Goal: Task Accomplishment & Management: Manage account settings

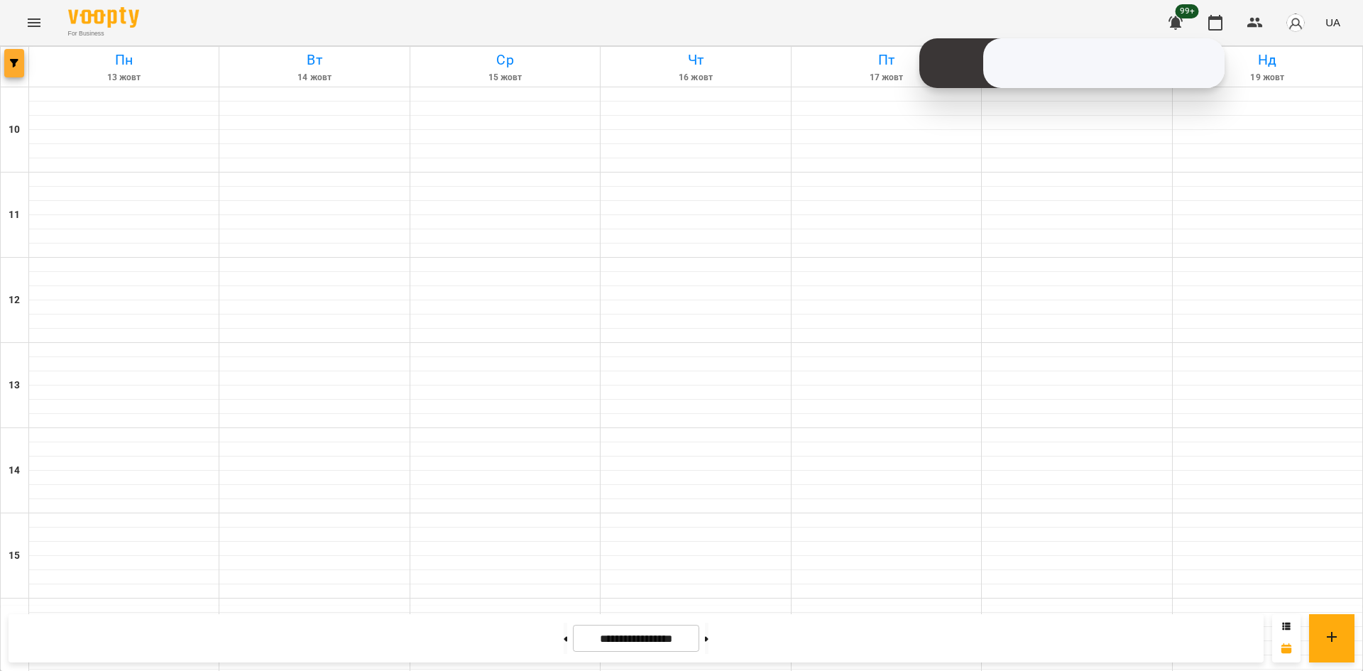
scroll to position [588, 0]
click at [10, 72] on button "button" at bounding box center [14, 63] width 20 height 28
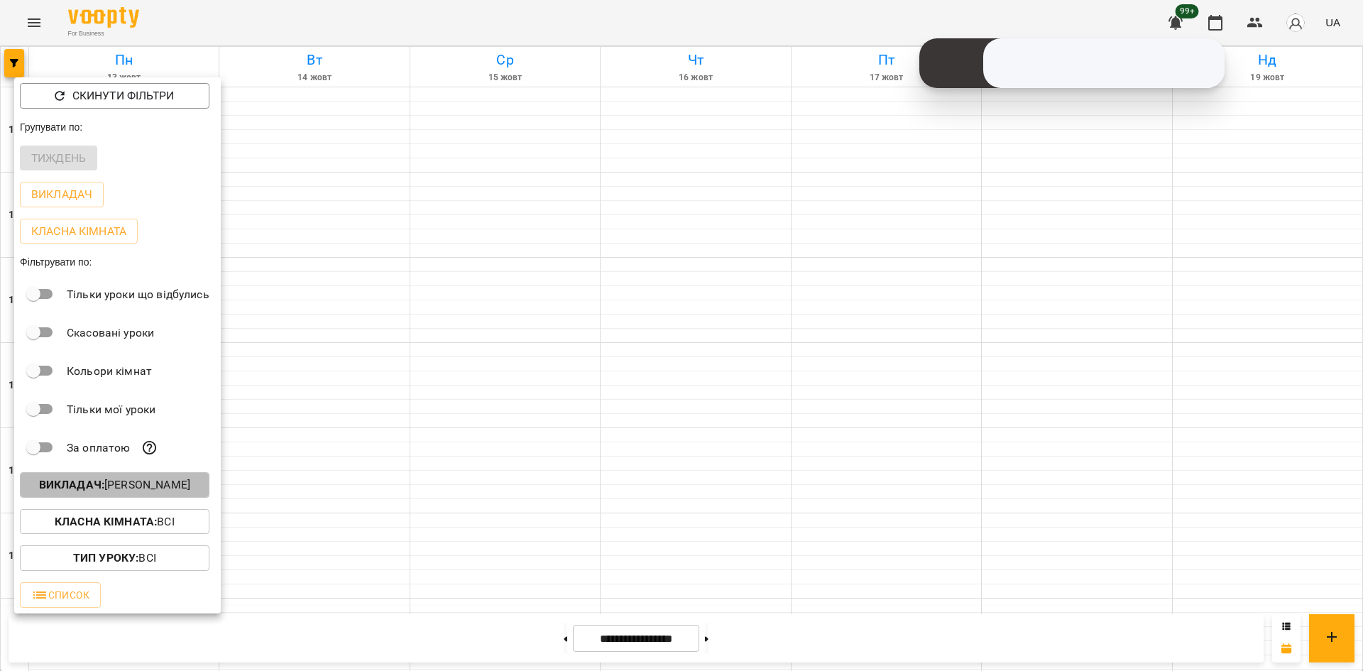
click at [164, 490] on p "Викладач : [PERSON_NAME]" at bounding box center [114, 484] width 151 height 17
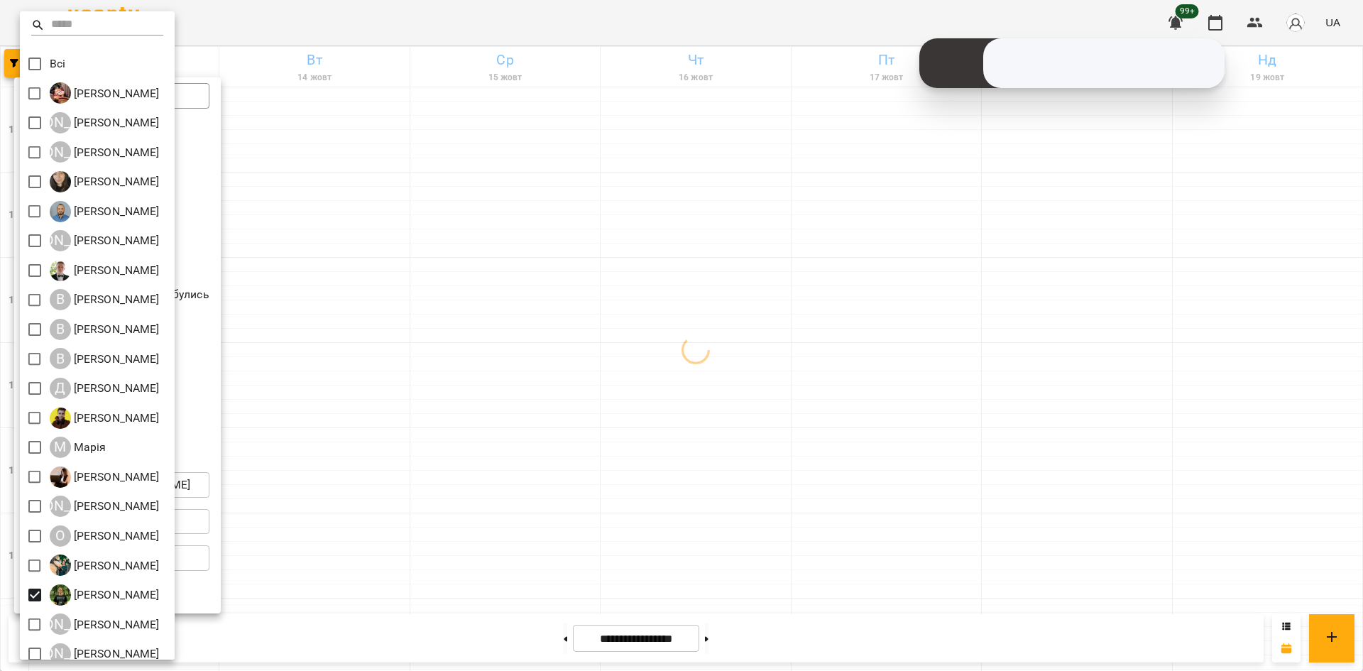
click at [462, 547] on div at bounding box center [681, 335] width 1363 height 671
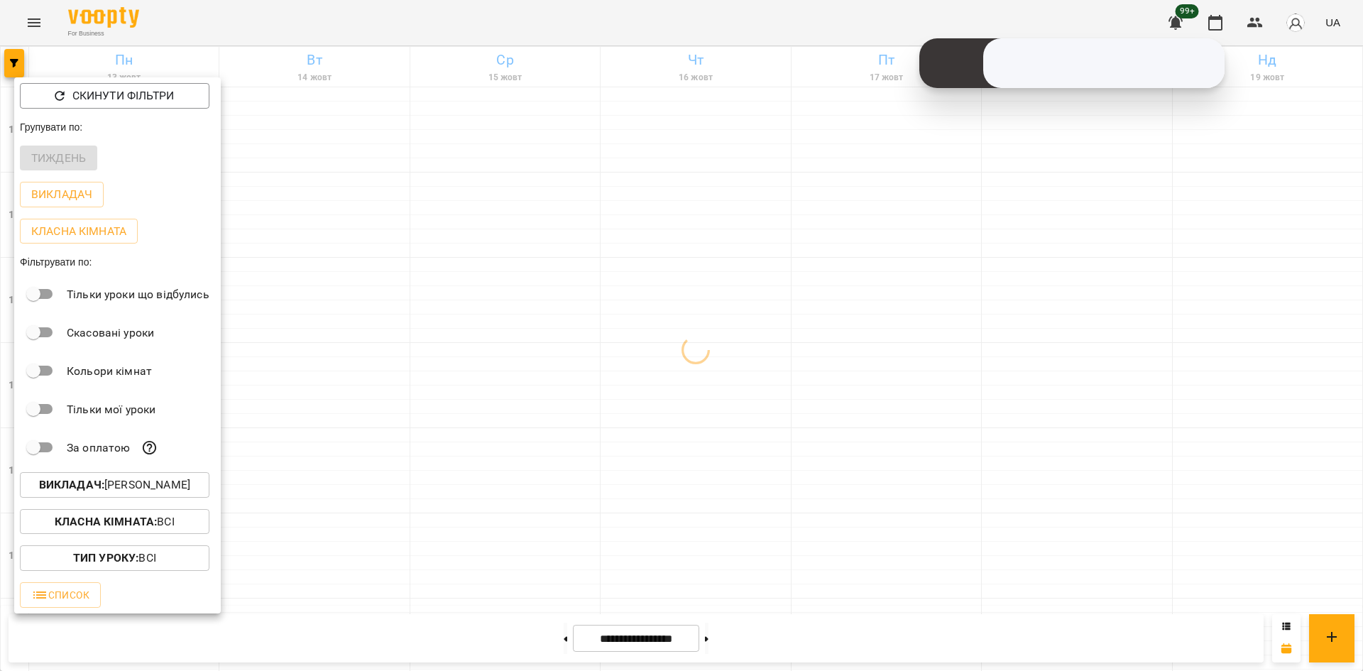
click at [415, 447] on div at bounding box center [681, 335] width 1363 height 671
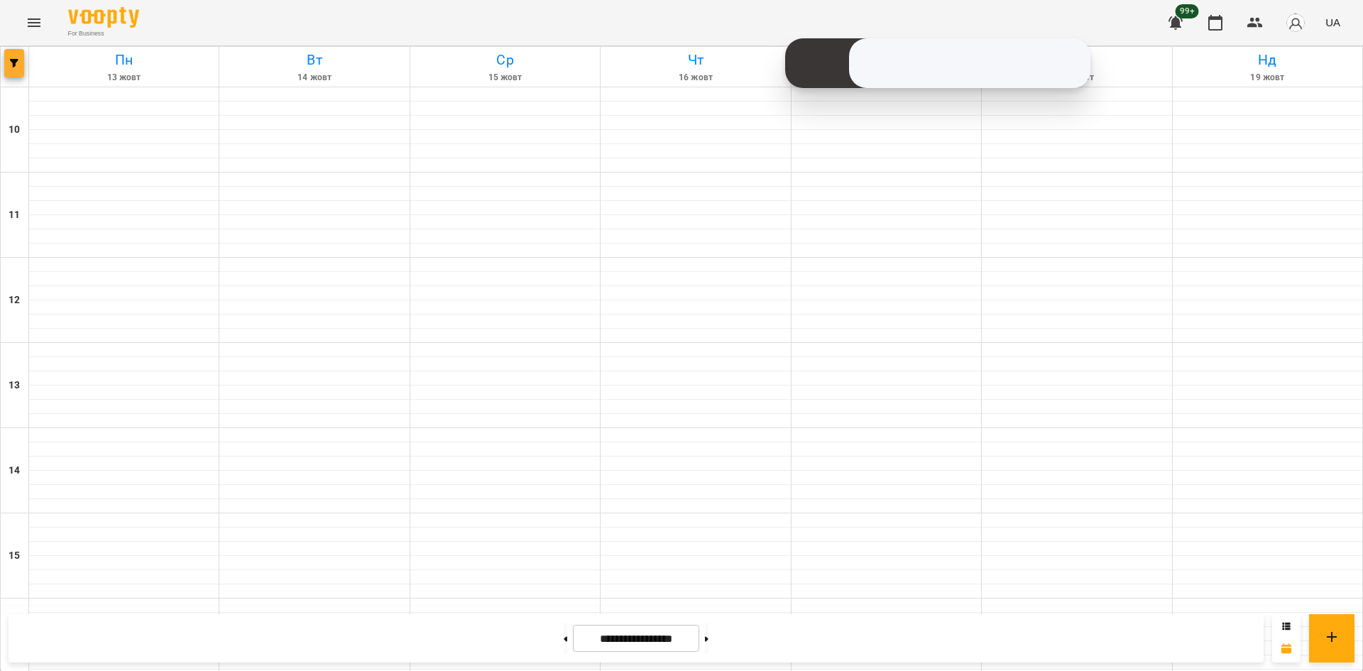
click at [10, 72] on button "button" at bounding box center [14, 63] width 20 height 28
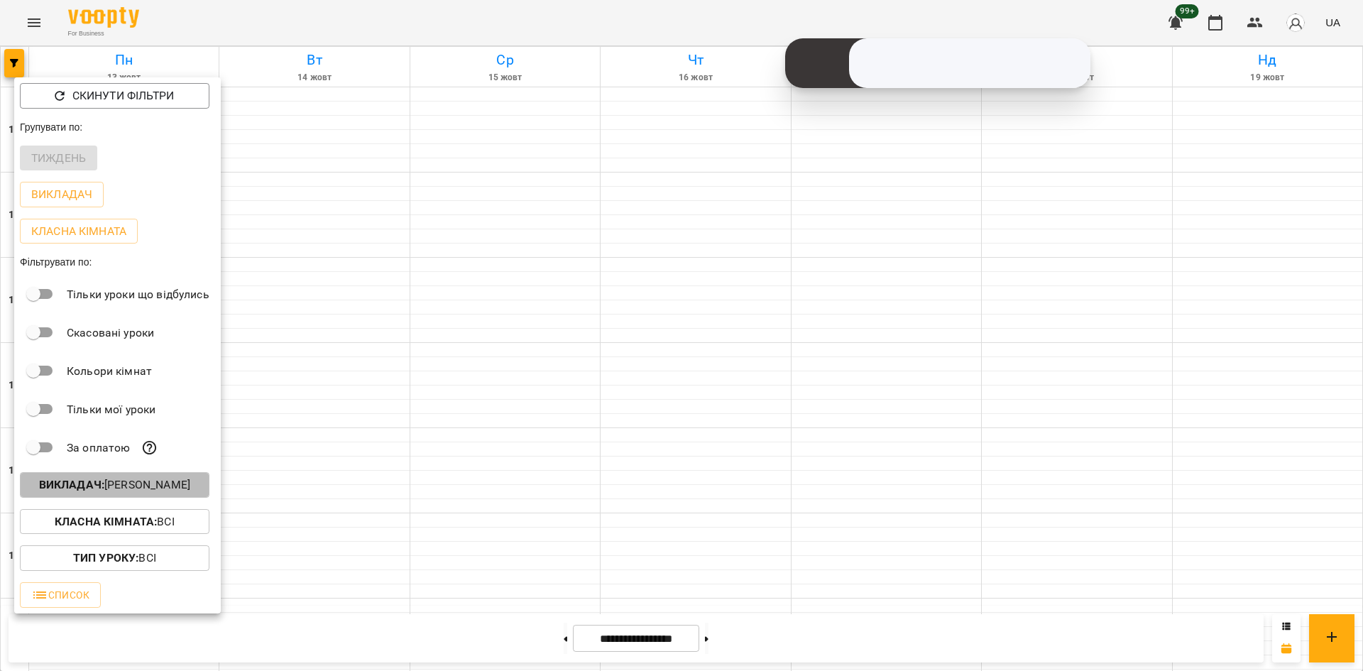
click at [158, 494] on p "Викладач : [PERSON_NAME]" at bounding box center [114, 484] width 151 height 17
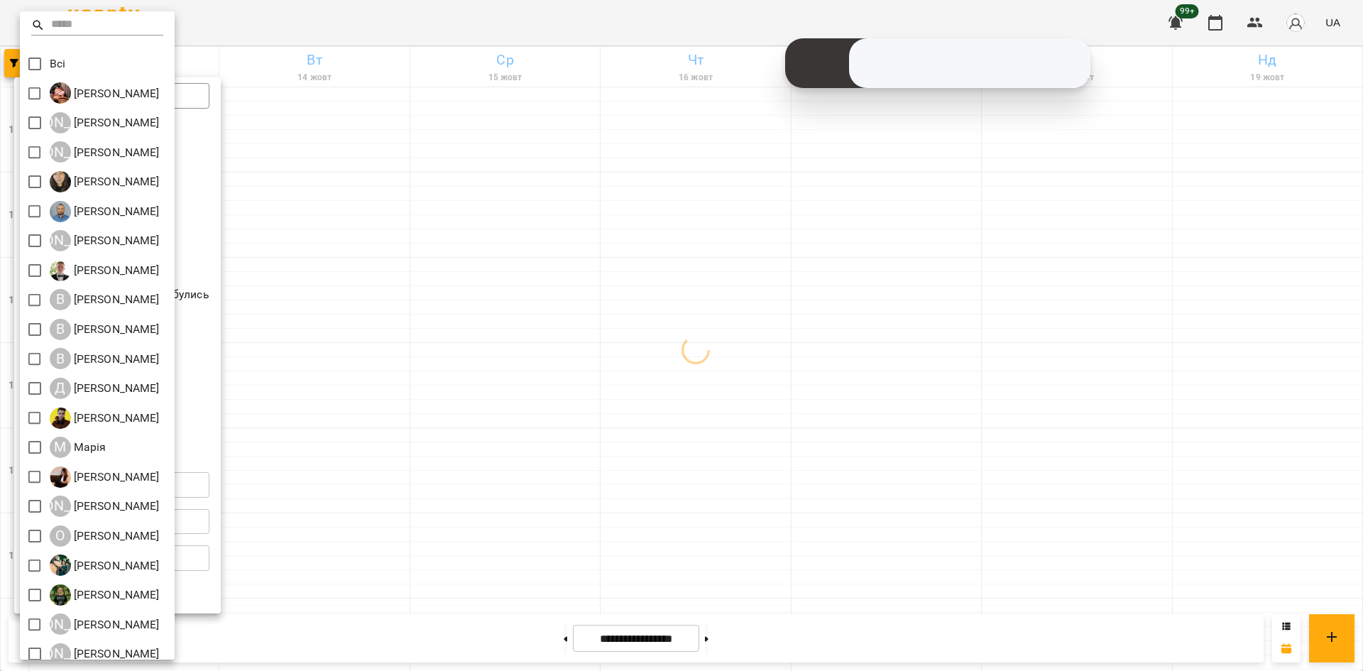
scroll to position [12, 0]
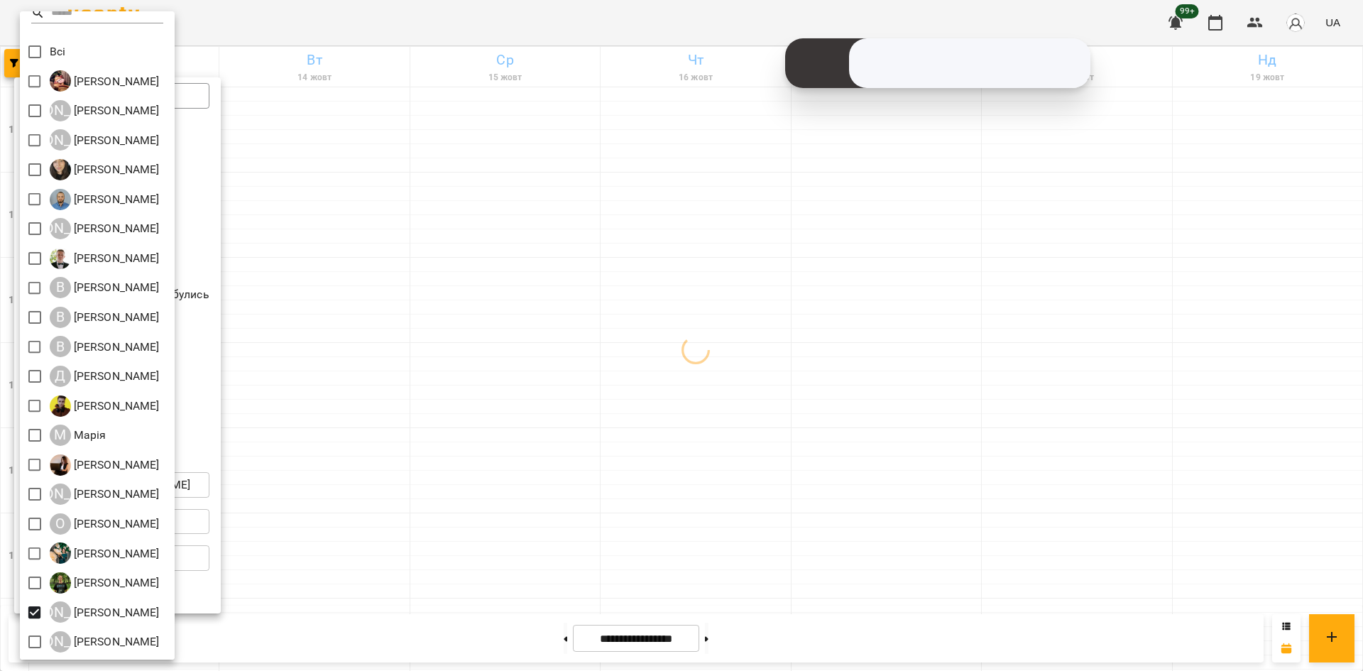
click at [453, 581] on div at bounding box center [681, 335] width 1363 height 671
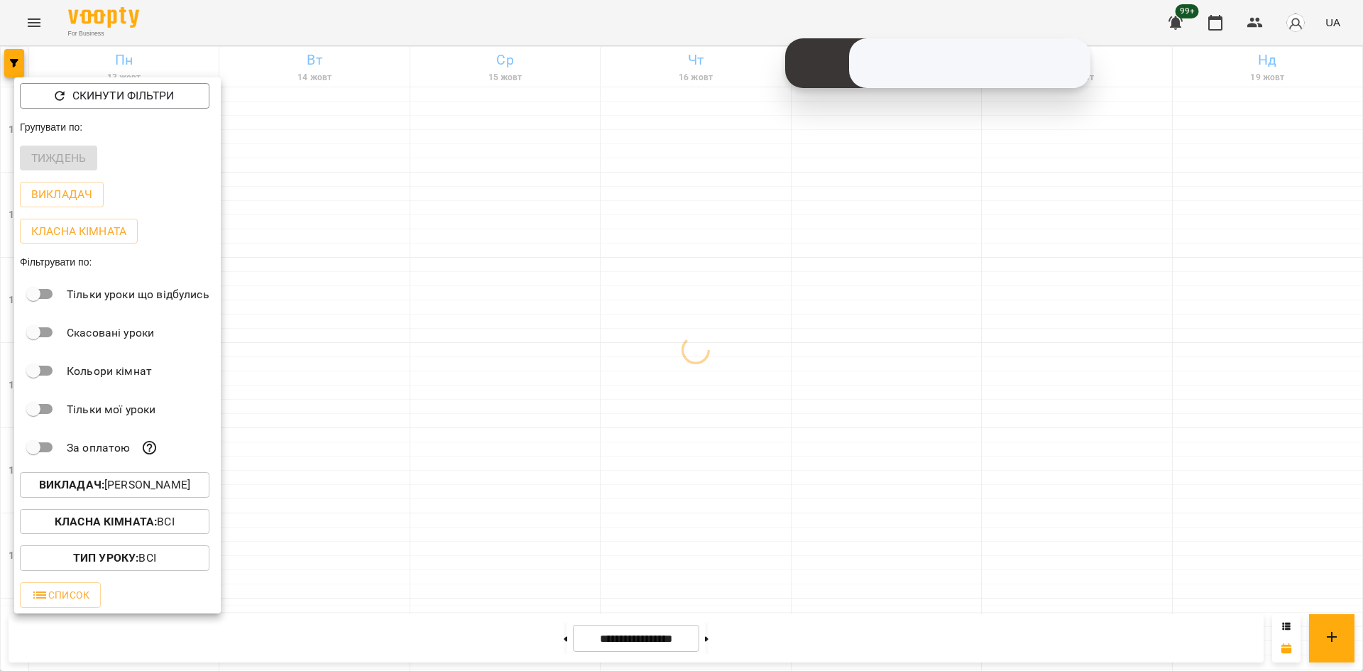
click at [462, 551] on div at bounding box center [681, 335] width 1363 height 671
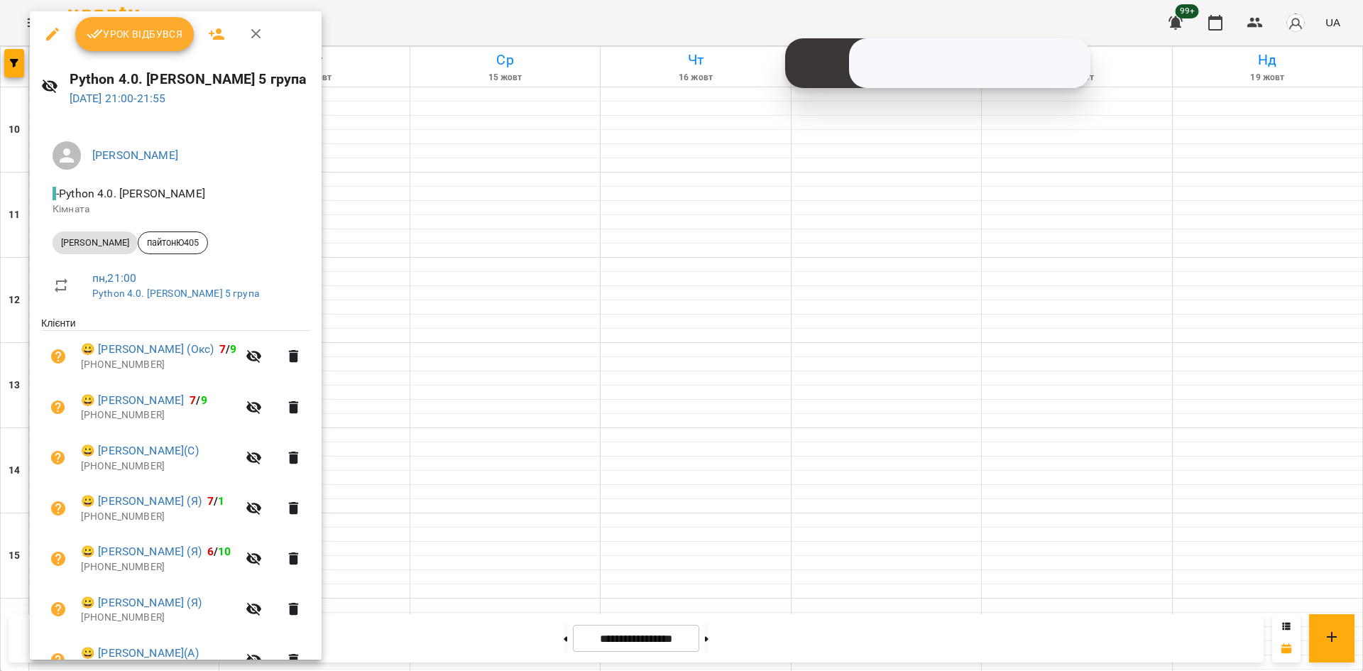
click at [454, 574] on div at bounding box center [681, 335] width 1363 height 671
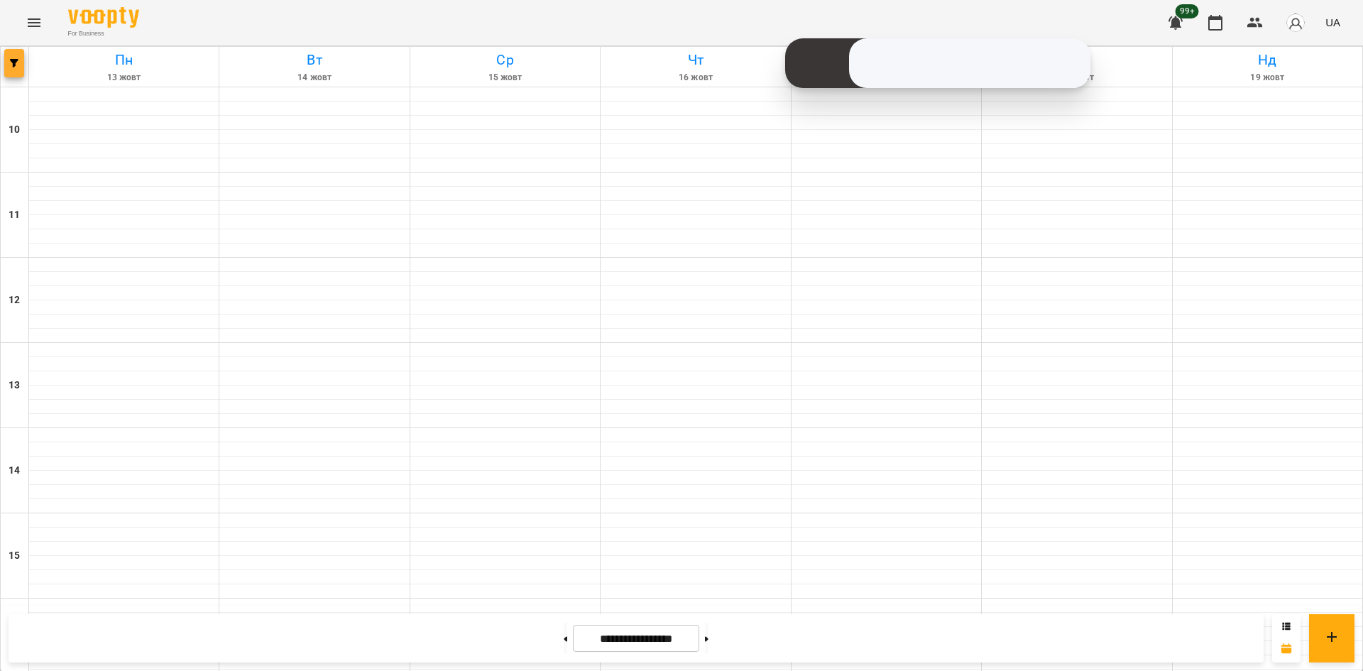
click at [13, 60] on icon "button" at bounding box center [14, 63] width 9 height 9
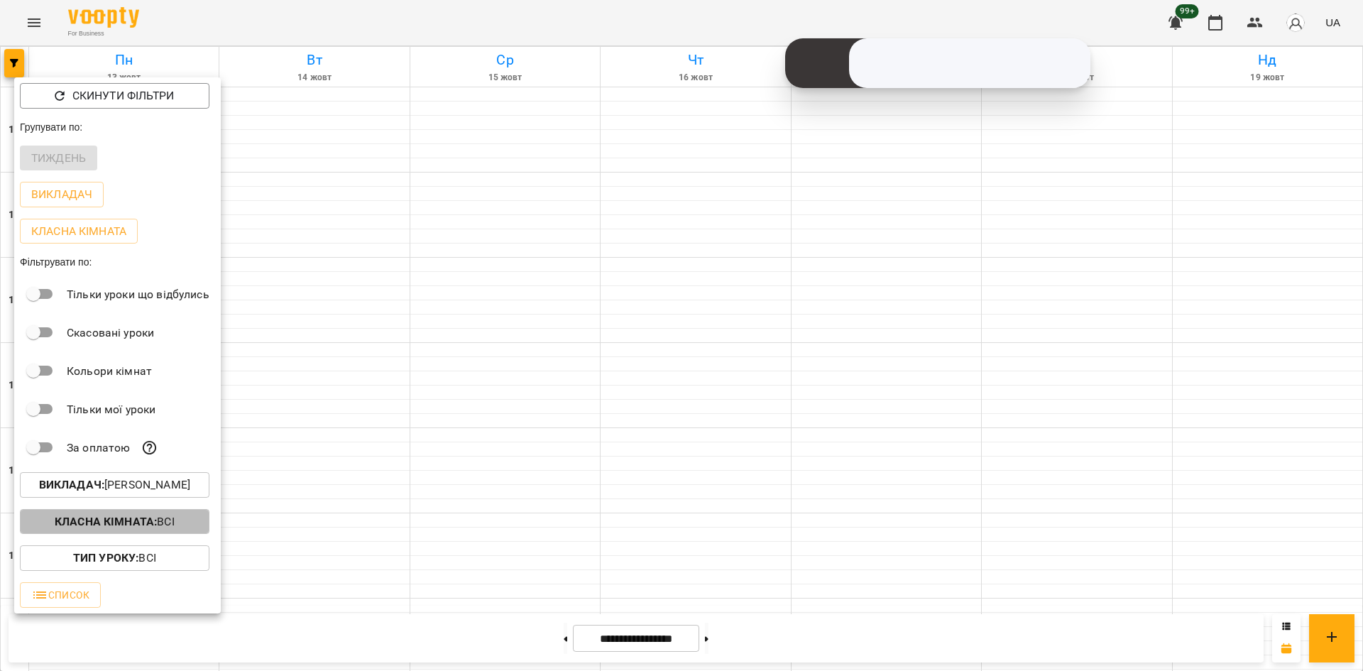
click at [138, 520] on b "Класна кімната :" at bounding box center [106, 521] width 102 height 13
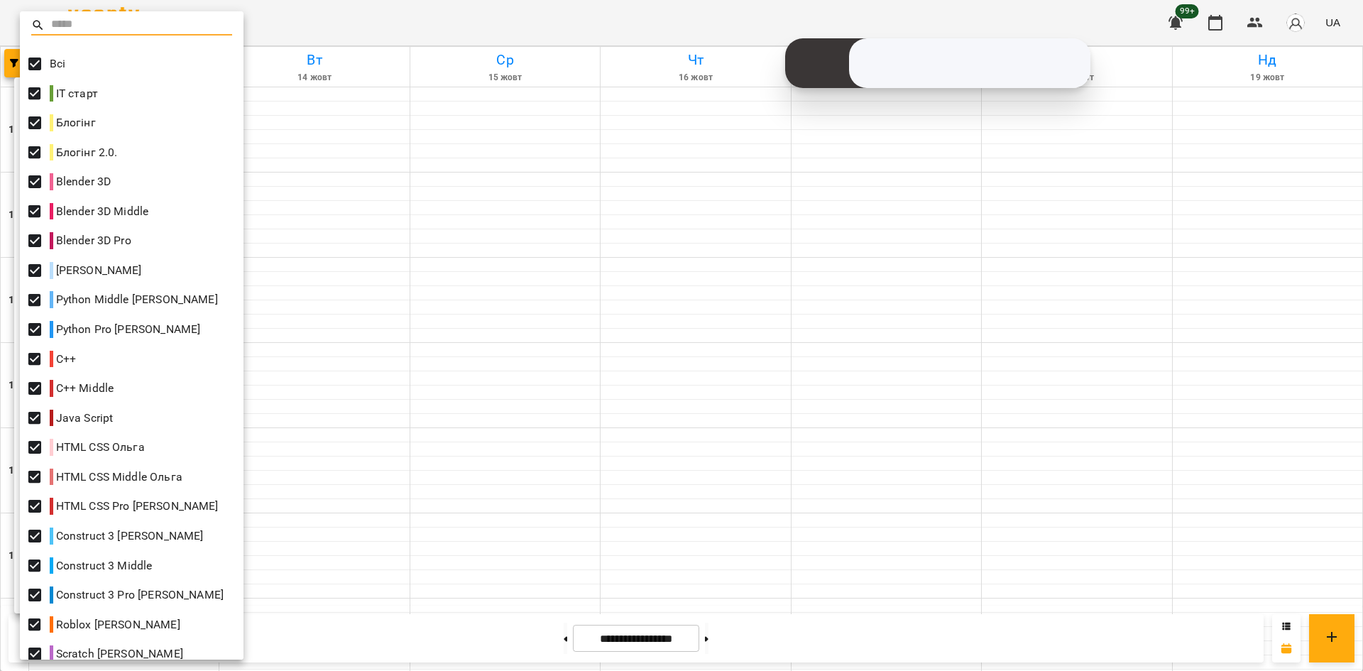
drag, startPoint x: 341, startPoint y: 547, endPoint x: 297, endPoint y: 541, distance: 44.4
click at [339, 547] on div at bounding box center [681, 335] width 1363 height 671
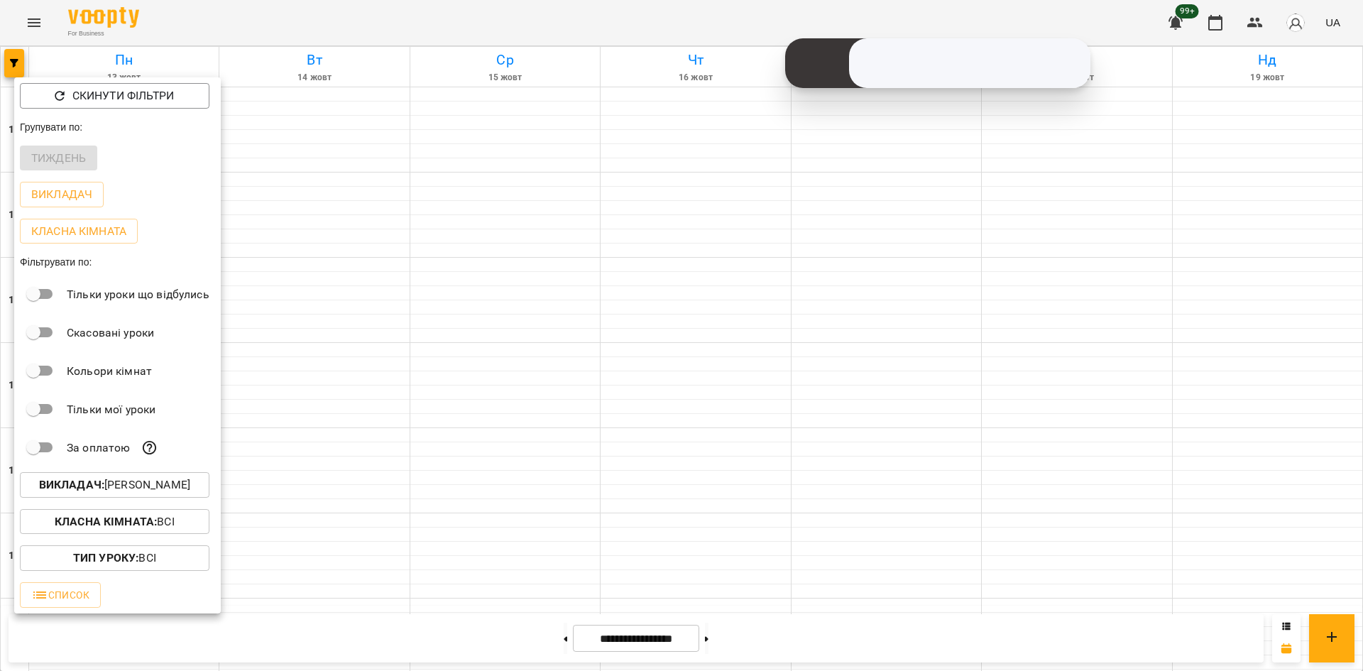
click at [150, 476] on div "Викладач : [PERSON_NAME]" at bounding box center [117, 485] width 207 height 37
click at [156, 485] on p "Викладач : [PERSON_NAME]" at bounding box center [114, 484] width 151 height 17
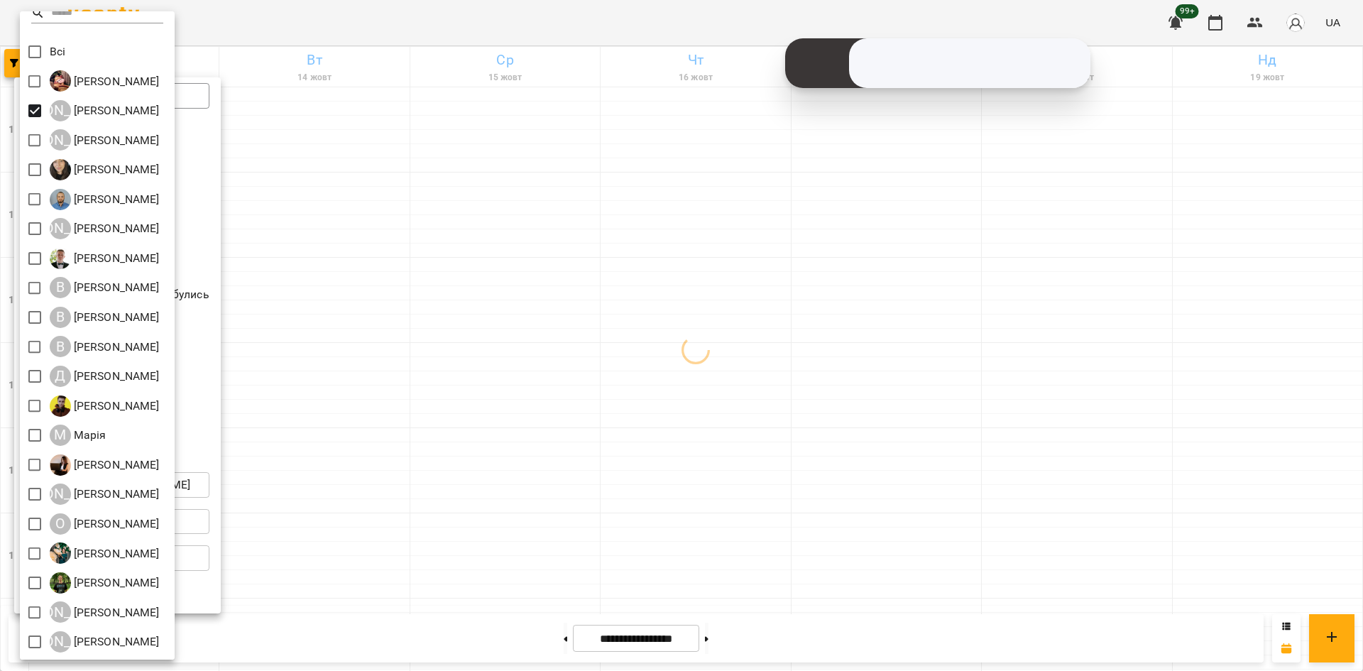
click at [532, 525] on div at bounding box center [681, 335] width 1363 height 671
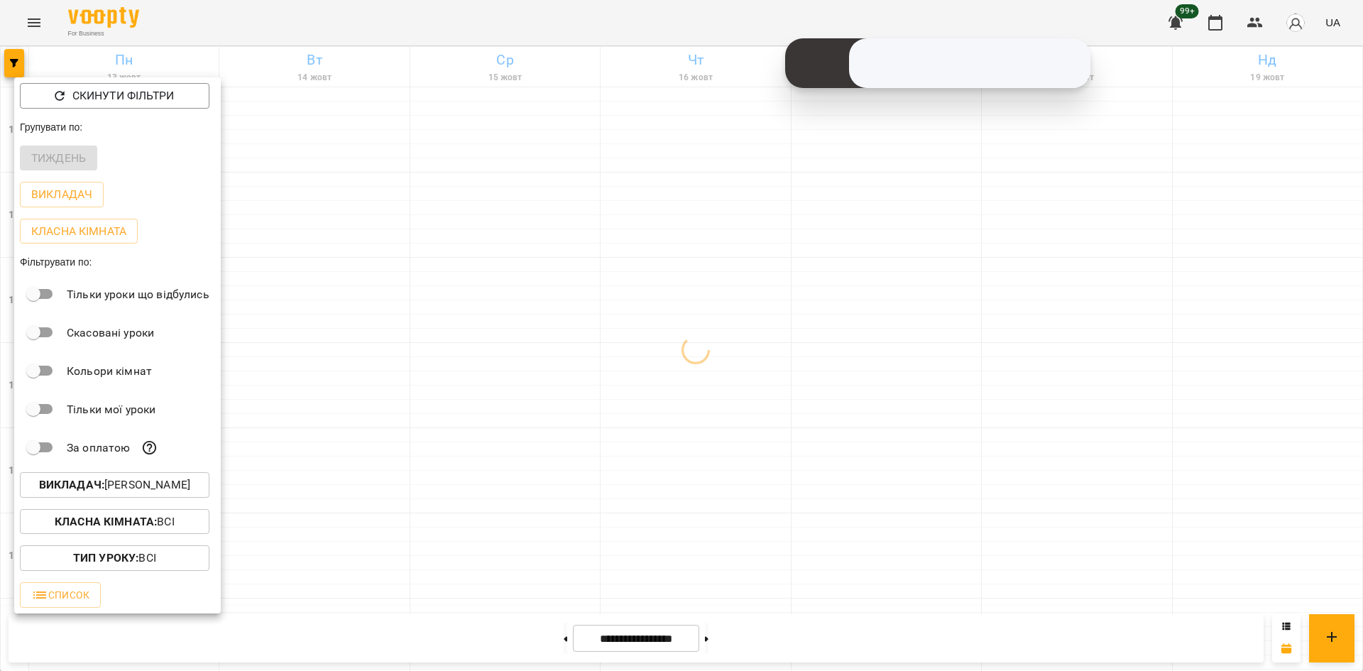
click at [532, 525] on div at bounding box center [681, 335] width 1363 height 671
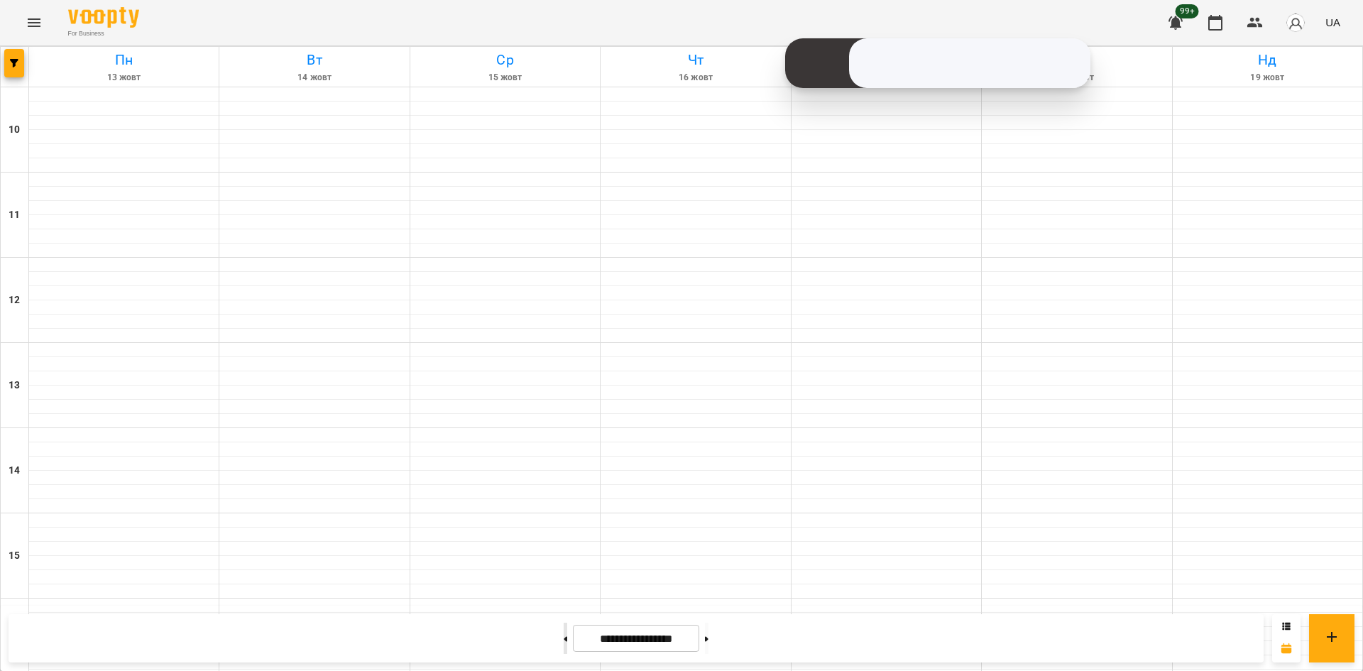
click at [564, 634] on button at bounding box center [566, 638] width 4 height 31
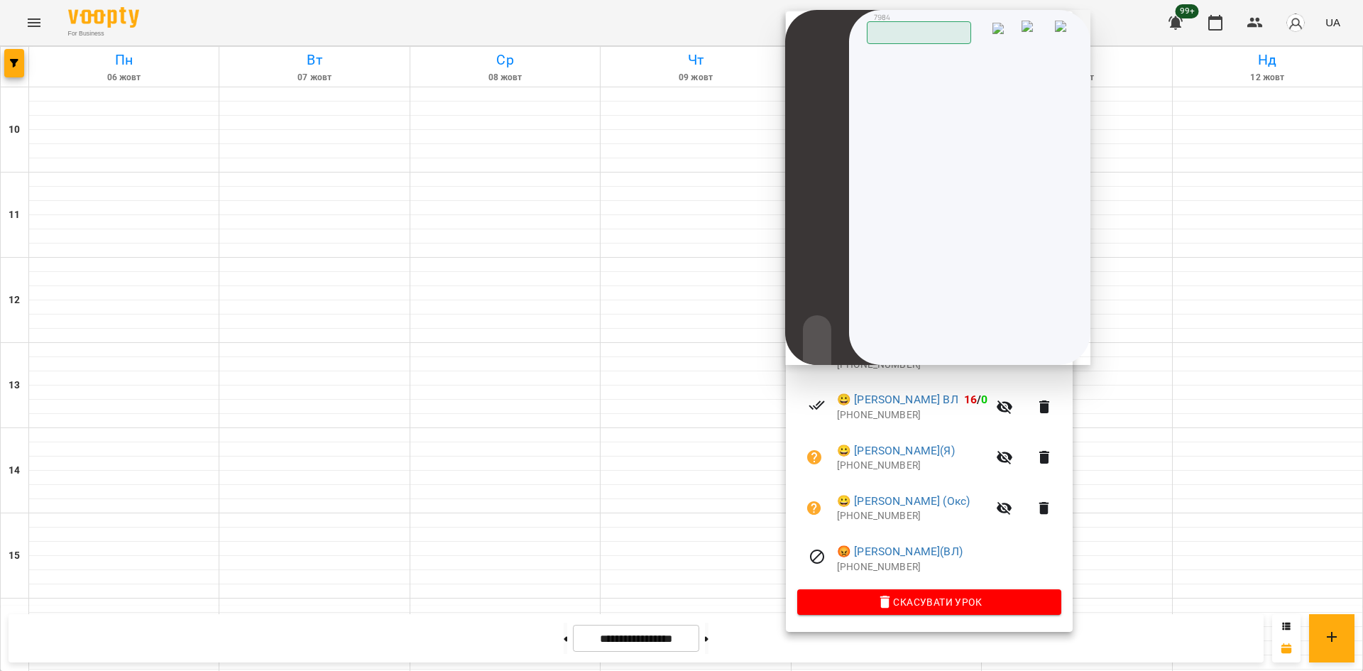
click at [739, 256] on div at bounding box center [681, 335] width 1363 height 671
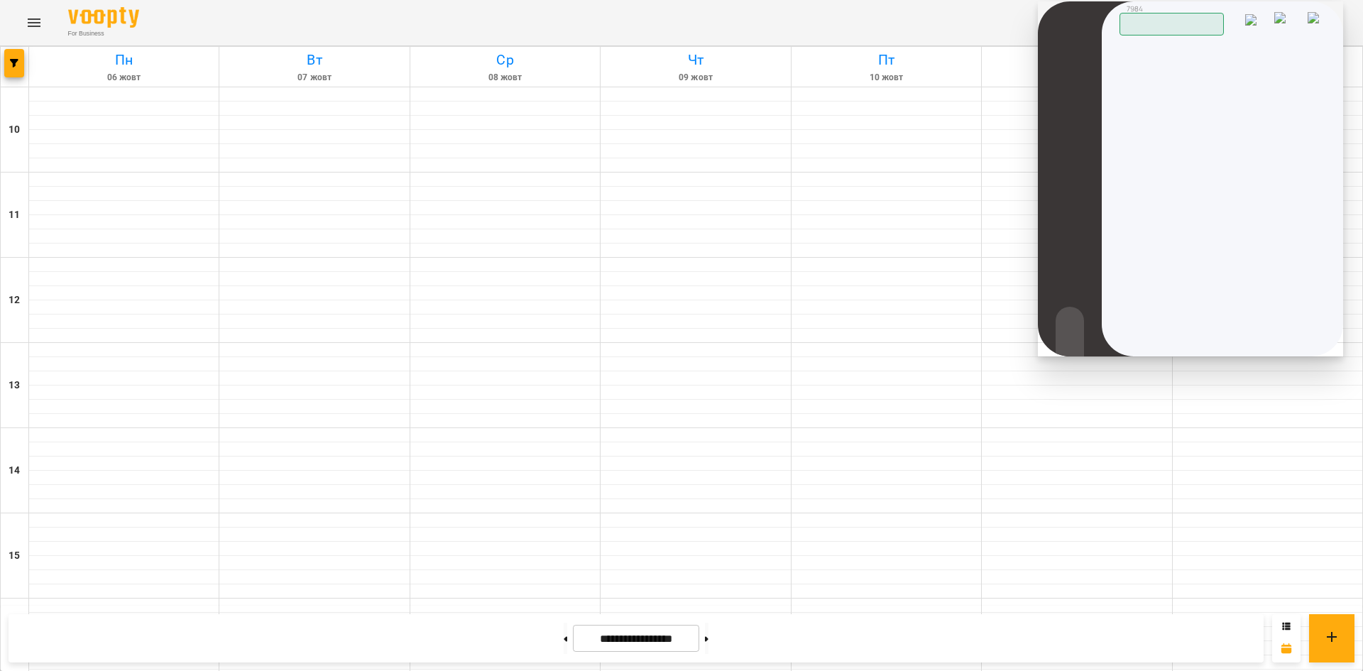
drag, startPoint x: 1152, startPoint y: 155, endPoint x: 1284, endPoint y: 69, distance: 157.0
click at [0, 0] on div "Скопійовано в буфер обміну 00:20 Мікрофон Утримати Клавіатура Перевести Повідом…" at bounding box center [0, 0] width 0 height 0
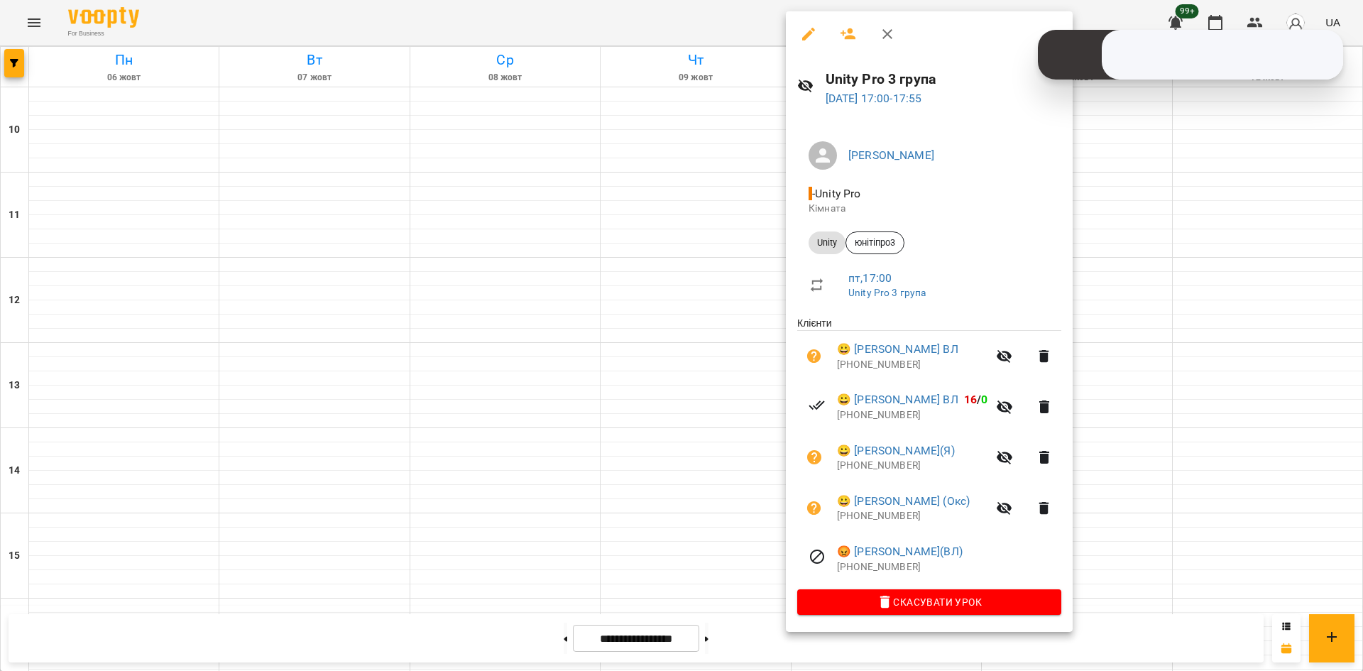
click at [685, 269] on div at bounding box center [681, 335] width 1363 height 671
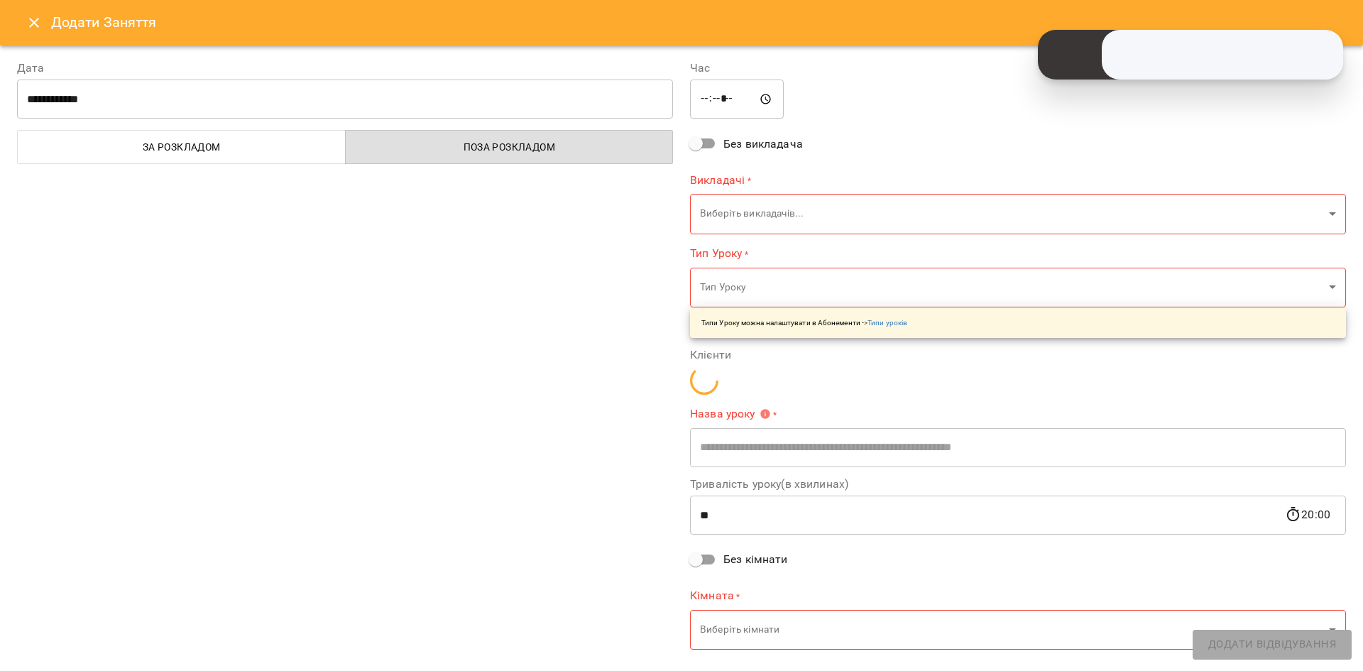
type input "**********"
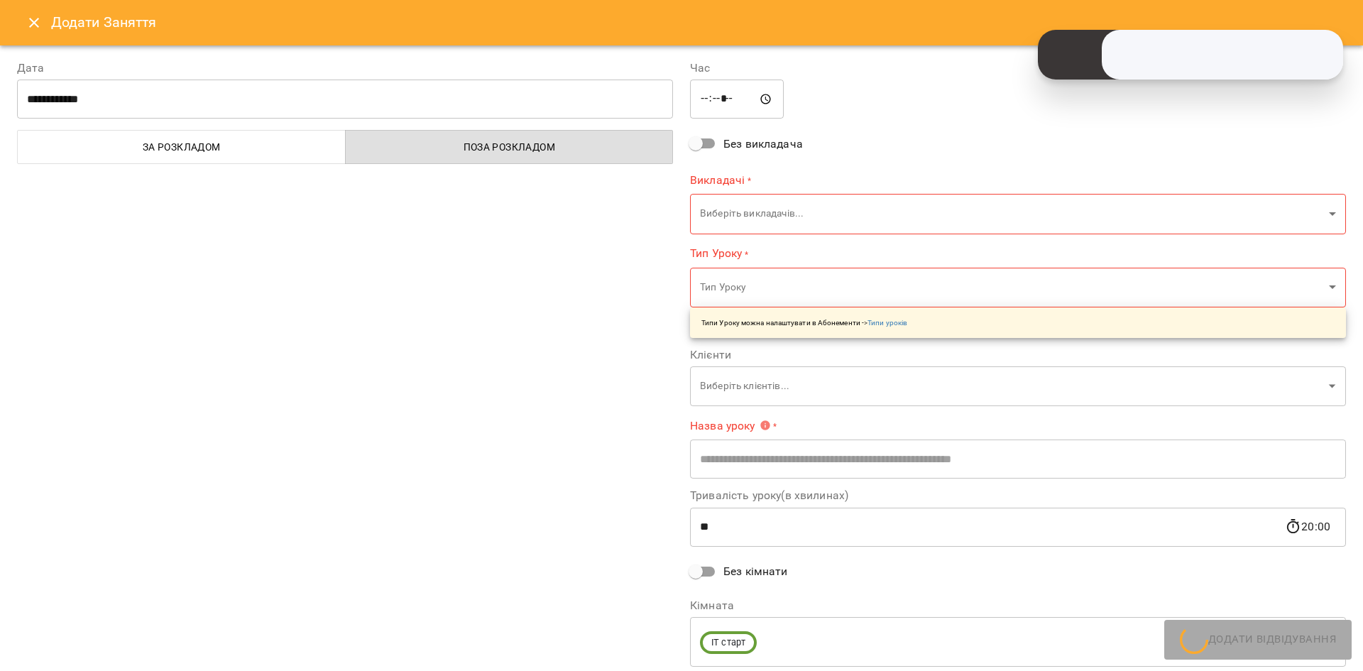
click at [31, 20] on icon "Close" at bounding box center [34, 22] width 17 height 17
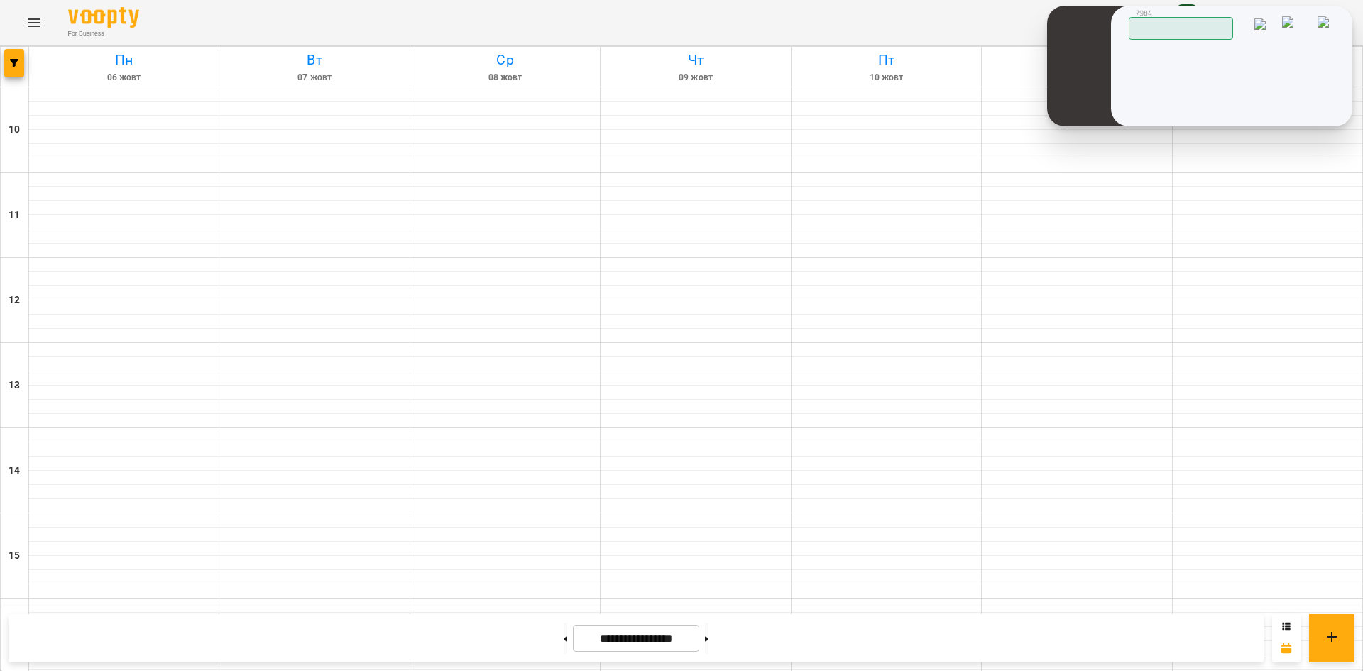
drag, startPoint x: 1333, startPoint y: 24, endPoint x: 1342, endPoint y: 28, distance: 10.2
click at [0, 0] on div "Скопійовано в буфер обміну 1 2 ABC 3 DEF 4 GHI 5 JKL 6 MNO 7 PQRS 8 TUV 9 WXYZ …" at bounding box center [0, 0] width 0 height 0
